Goal: Transaction & Acquisition: Purchase product/service

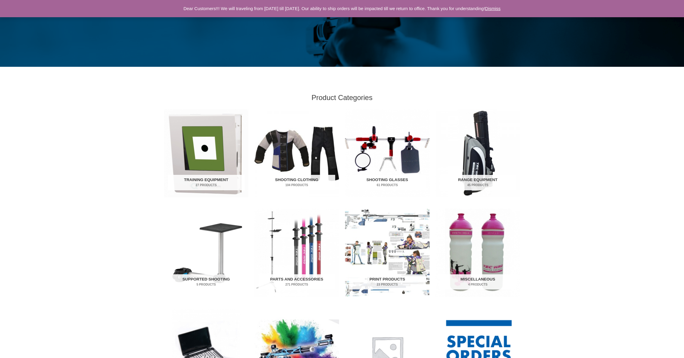
scroll to position [115, 0]
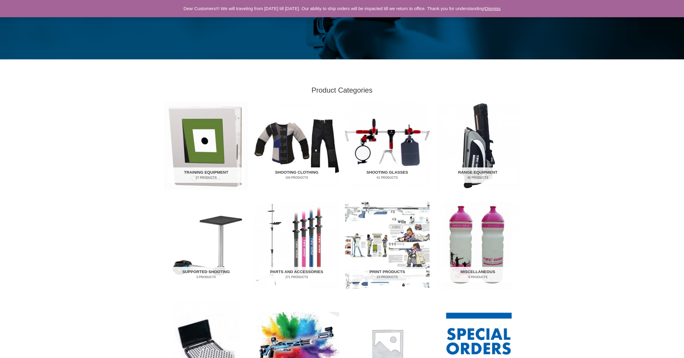
click at [290, 172] on h2 "Shooting Clothing 104 Products" at bounding box center [296, 174] width 77 height 15
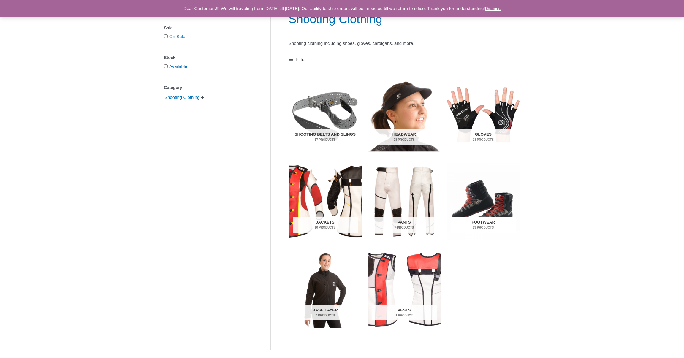
scroll to position [82, 0]
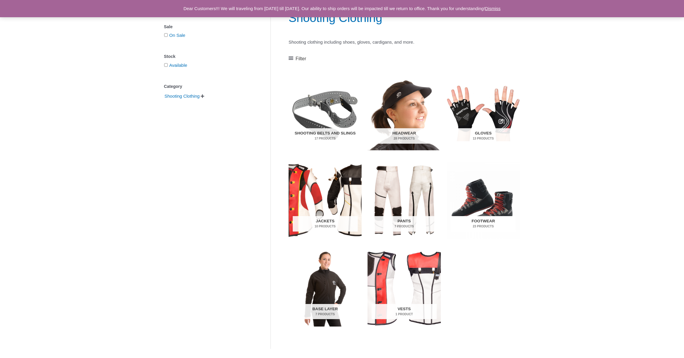
click at [480, 209] on img "Visit product category Footwear" at bounding box center [483, 200] width 73 height 77
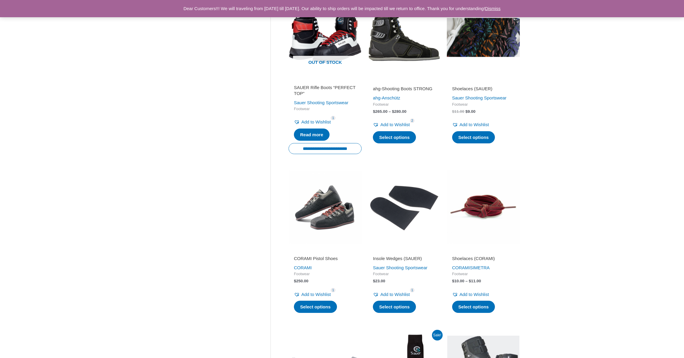
scroll to position [329, 0]
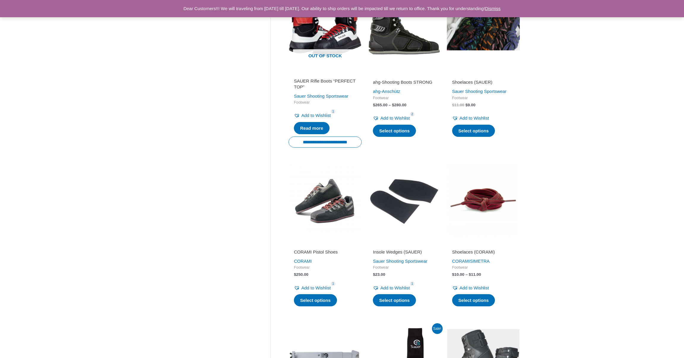
click at [333, 204] on img at bounding box center [324, 200] width 73 height 73
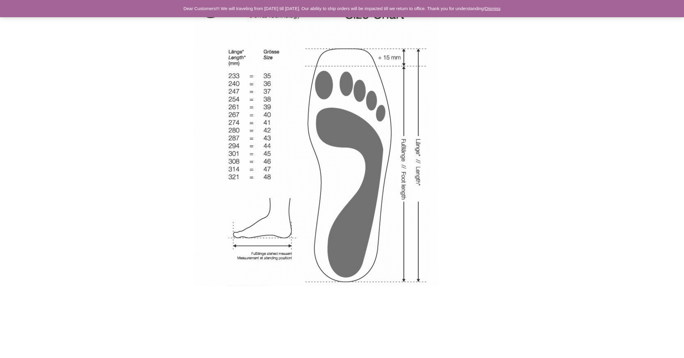
scroll to position [854, 0]
click at [336, 202] on img at bounding box center [316, 134] width 304 height 304
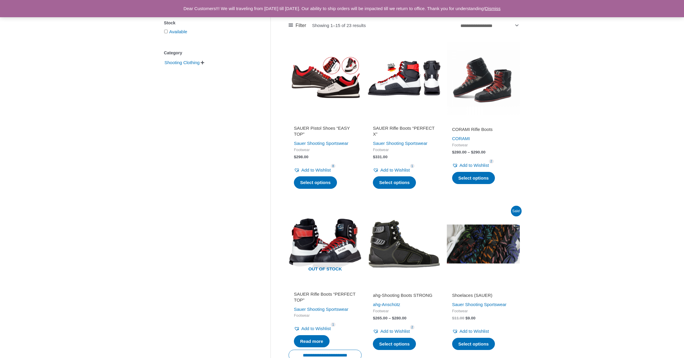
scroll to position [115, 0]
click at [314, 127] on h2 "SAUER Pistol Shoes “EASY TOP”" at bounding box center [325, 132] width 62 height 12
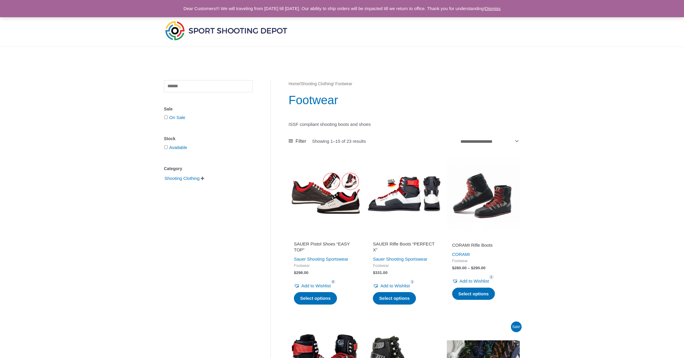
scroll to position [0, 0]
click at [202, 30] on img at bounding box center [226, 31] width 125 height 22
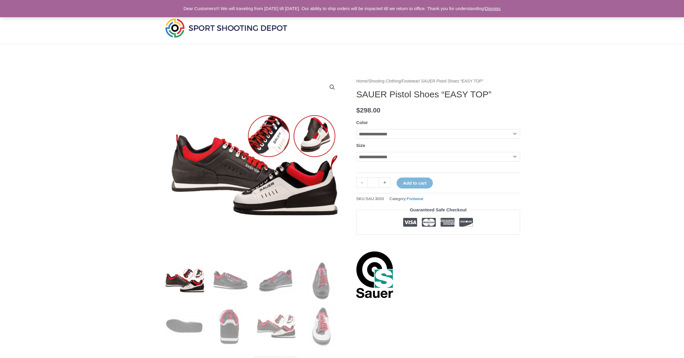
scroll to position [2, 0]
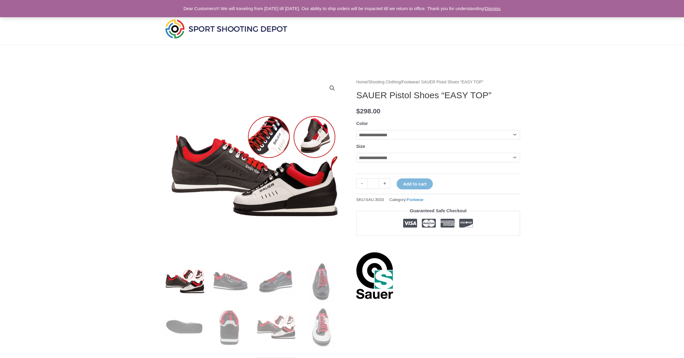
select select "*****"
select select "**"
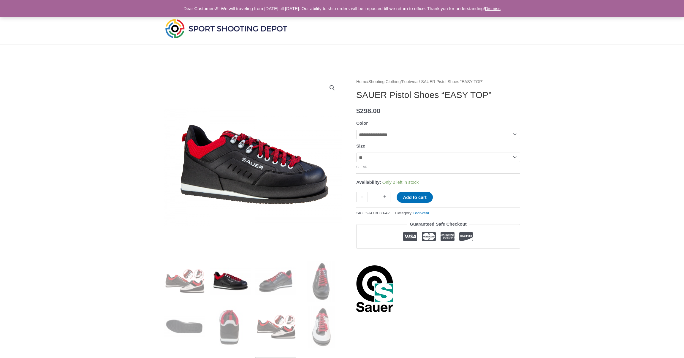
scroll to position [3, 0]
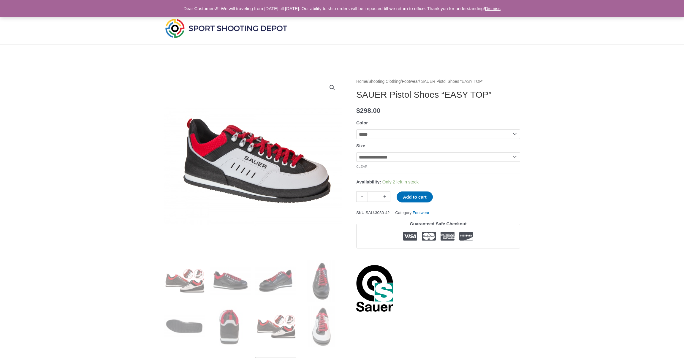
select select "*****"
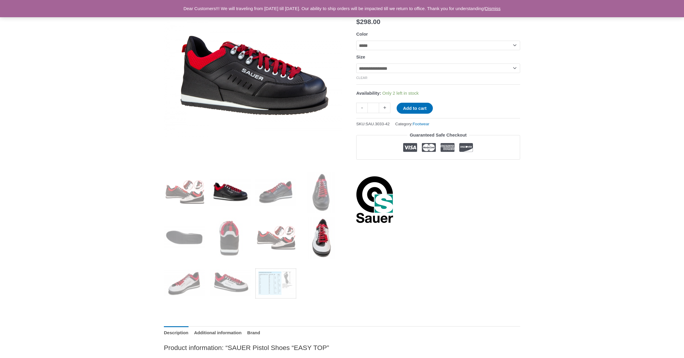
scroll to position [98, 0]
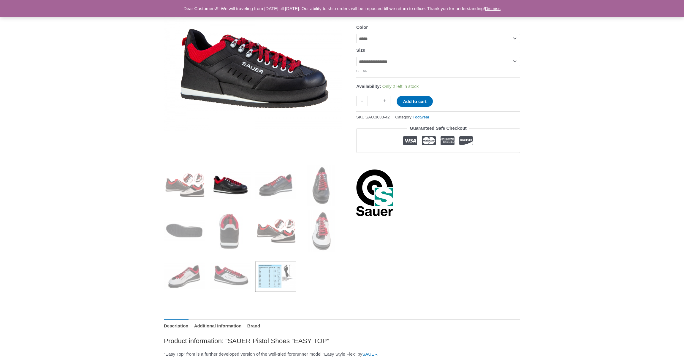
click at [267, 280] on img at bounding box center [275, 276] width 41 height 41
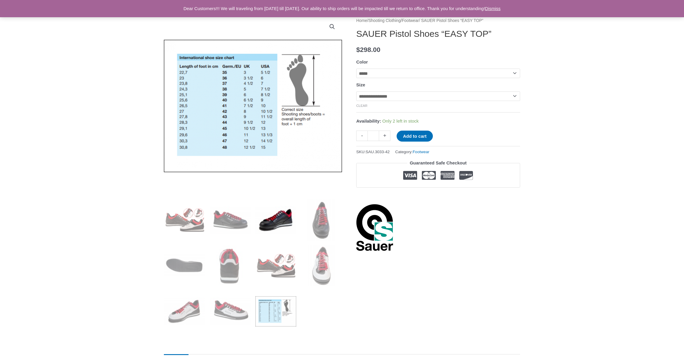
scroll to position [63, 0]
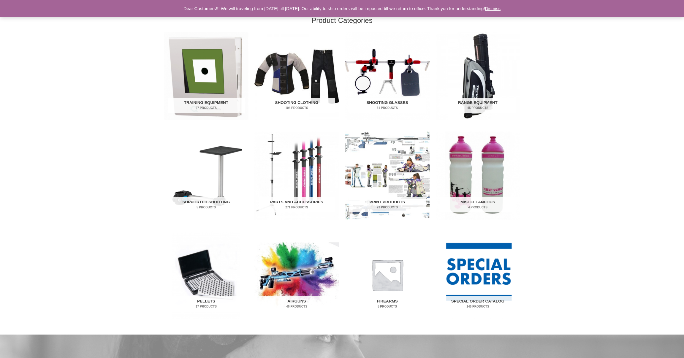
scroll to position [185, 0]
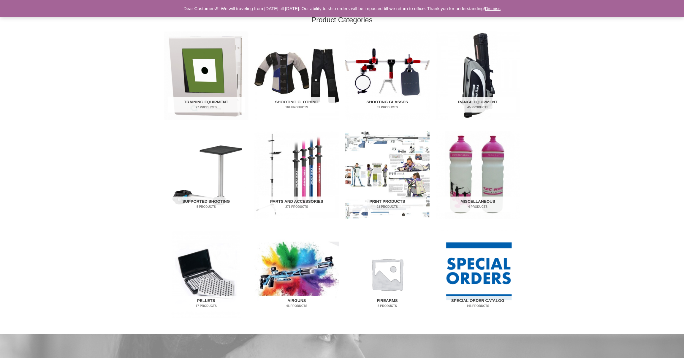
click at [288, 272] on img "Visit product category Airguns" at bounding box center [296, 274] width 85 height 88
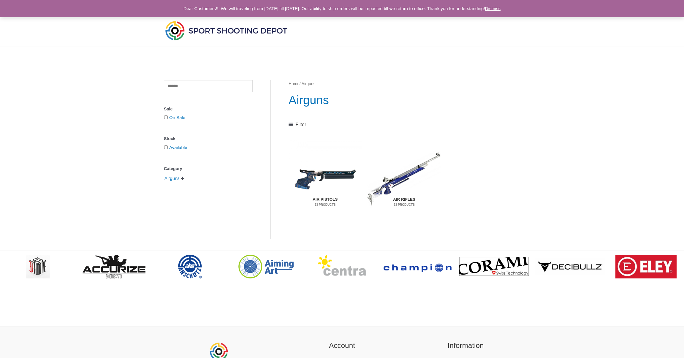
click at [325, 200] on h2 "Air Pistols 23 Products" at bounding box center [325, 201] width 65 height 15
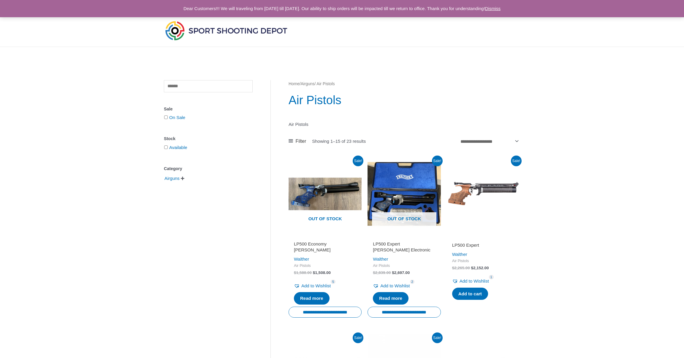
click at [472, 244] on h2 "LP500 Expert" at bounding box center [483, 245] width 62 height 6
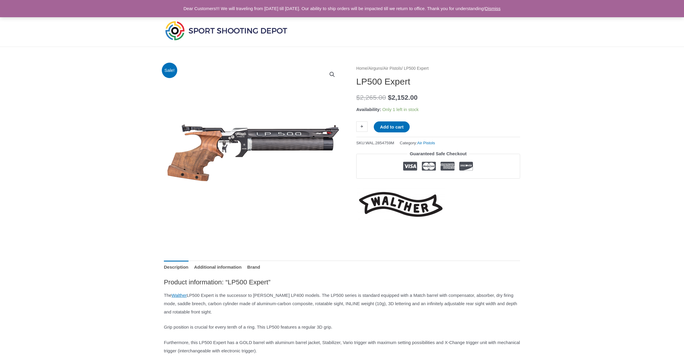
click at [471, 190] on div "Home / Airguns / Air Pistols / LP500 Expert LP500 Expert $ 2,265.00 Original pr…" at bounding box center [438, 143] width 164 height 156
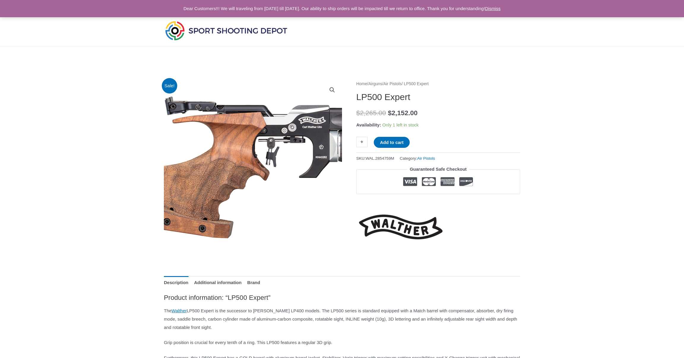
click at [193, 169] on img at bounding box center [342, 169] width 445 height 445
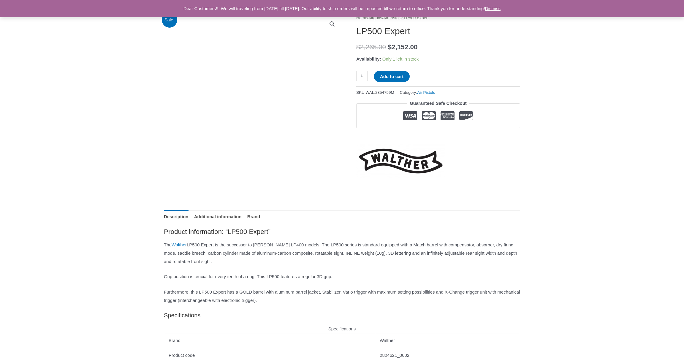
scroll to position [69, 0]
